Goal: Navigation & Orientation: Find specific page/section

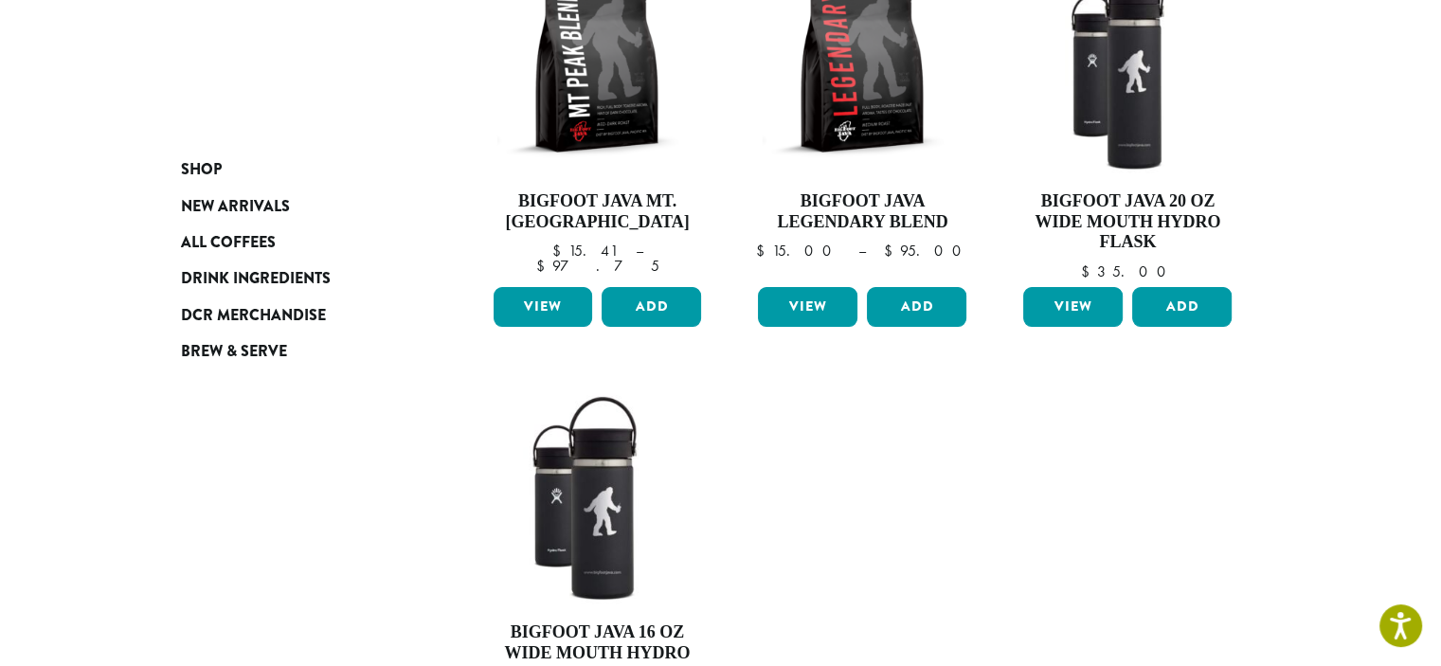
scroll to position [474, 0]
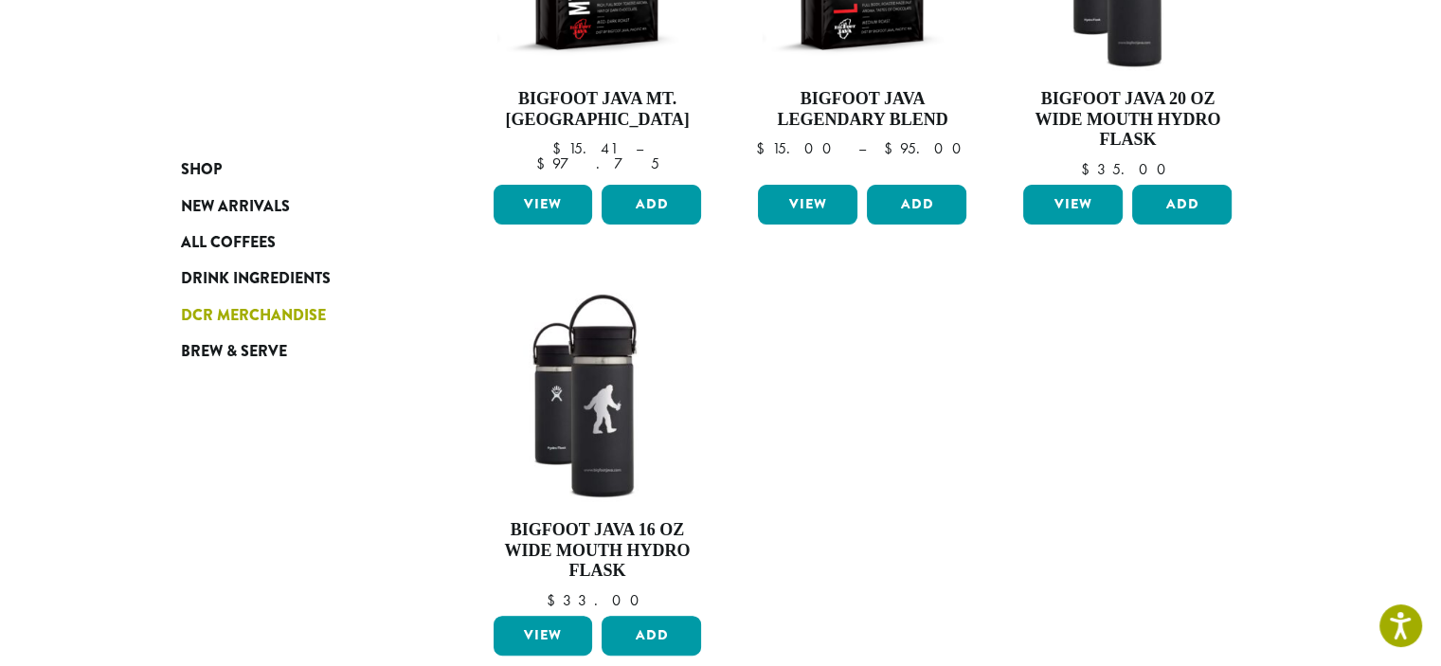
click at [295, 317] on span "DCR Merchandise" at bounding box center [253, 316] width 145 height 24
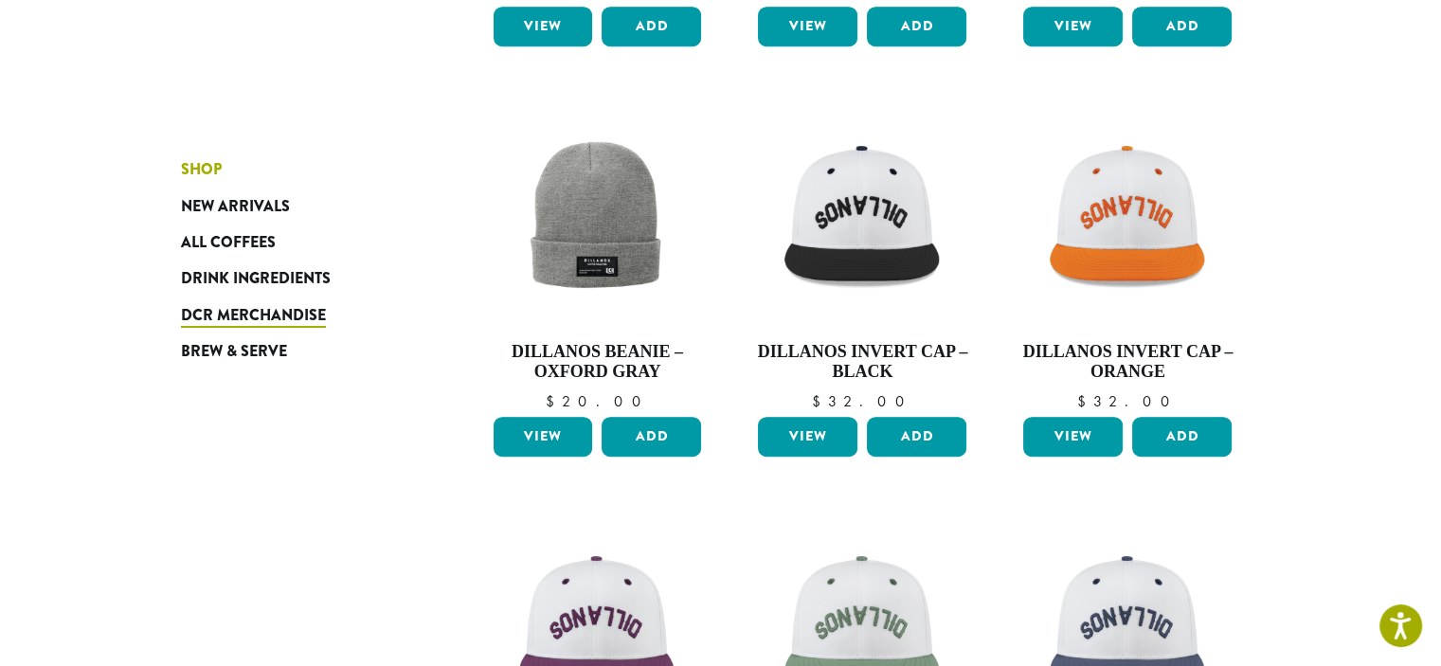
scroll to position [1231, 0]
